Goal: Information Seeking & Learning: Learn about a topic

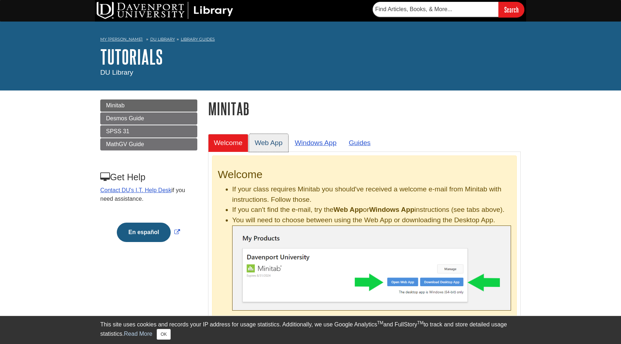
click at [269, 145] on link "Web App" at bounding box center [269, 143] width 40 height 18
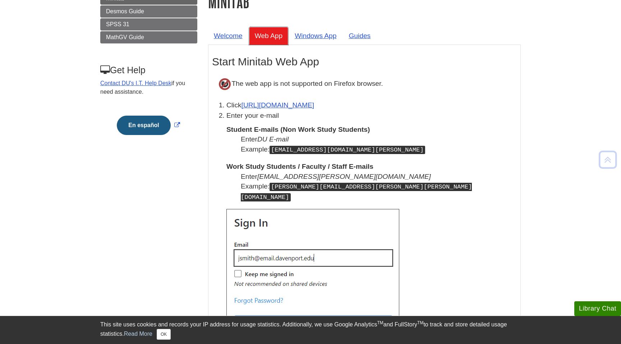
scroll to position [108, 0]
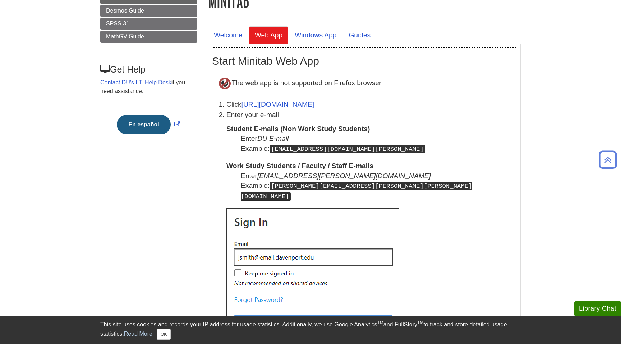
click at [296, 110] on li "Click [URL][DOMAIN_NAME]" at bounding box center [371, 104] width 290 height 10
click at [296, 107] on link "[URL][DOMAIN_NAME]" at bounding box center [277, 105] width 73 height 8
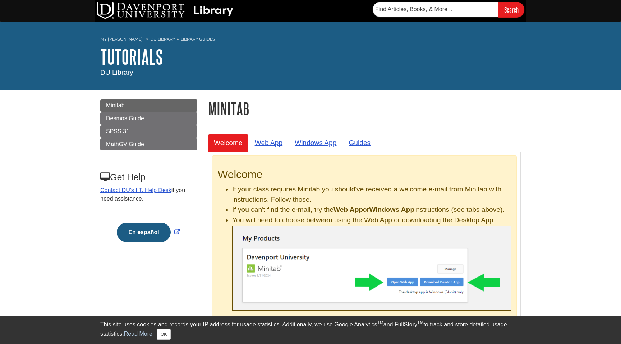
scroll to position [235, 0]
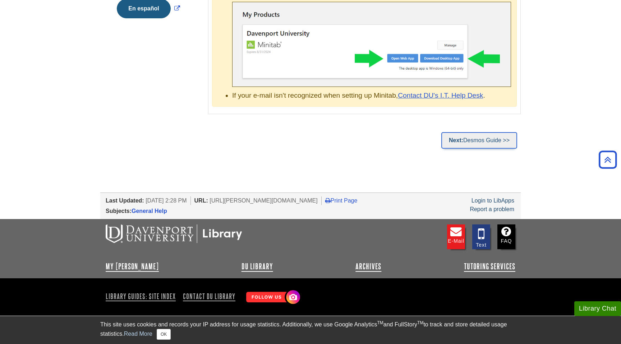
click at [467, 145] on link "Next: Desmos Guide >>" at bounding box center [479, 140] width 76 height 17
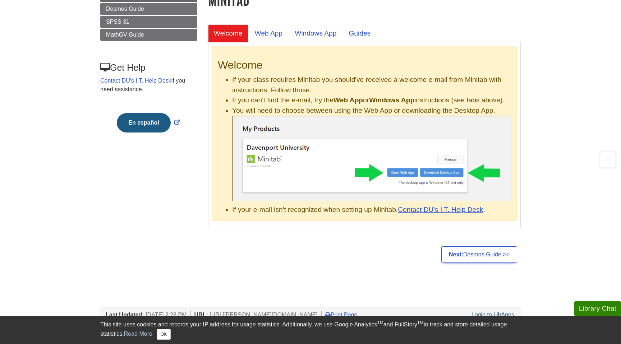
scroll to position [110, 0]
click at [439, 213] on link "Contact DU's I.T. Help Desk" at bounding box center [440, 209] width 85 height 8
